Goal: Download file/media

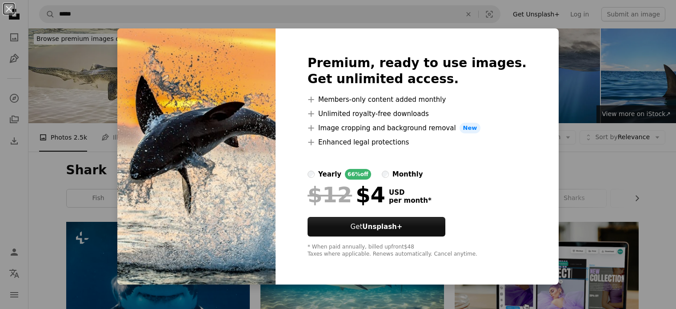
scroll to position [1978, 0]
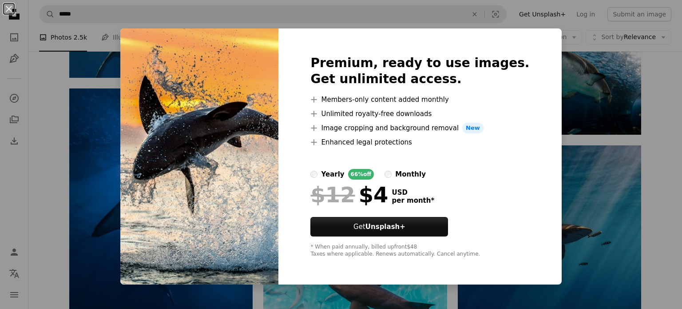
click at [649, 124] on div "An X shape Premium, ready to use images. Get unlimited access. A plus sign Memb…" at bounding box center [341, 154] width 682 height 309
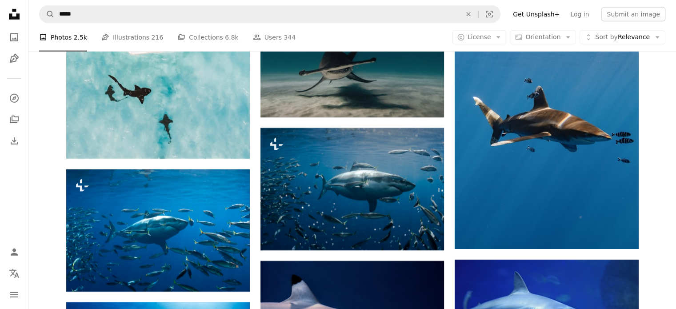
scroll to position [2778, 0]
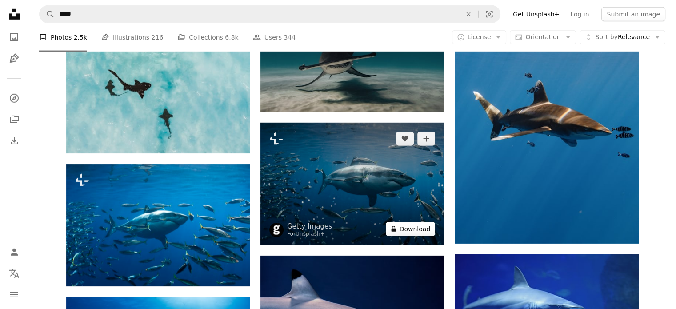
click at [413, 229] on button "A lock Download" at bounding box center [411, 229] width 50 height 14
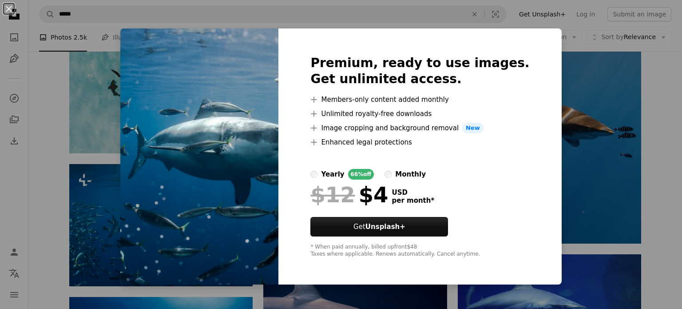
click at [599, 80] on div "An X shape Premium, ready to use images. Get unlimited access. A plus sign Memb…" at bounding box center [341, 154] width 682 height 309
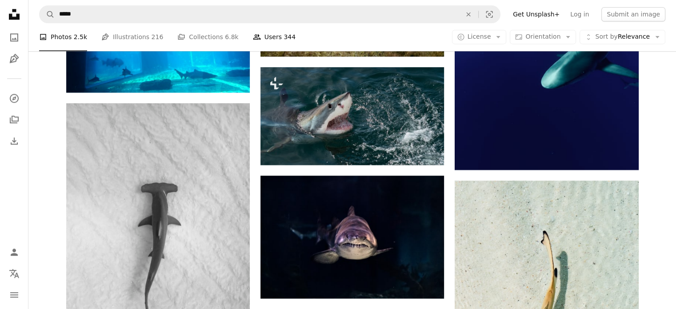
scroll to position [1223, 0]
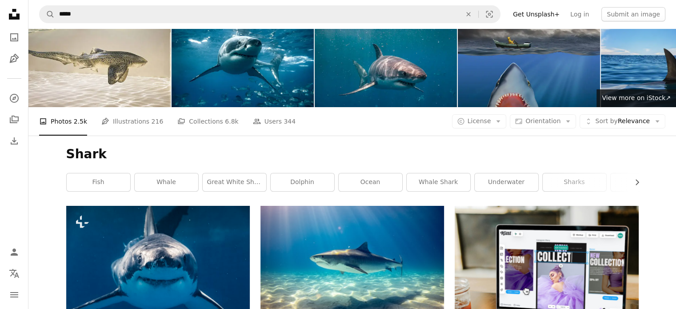
scroll to position [0, 0]
